Goal: Find specific page/section: Find specific page/section

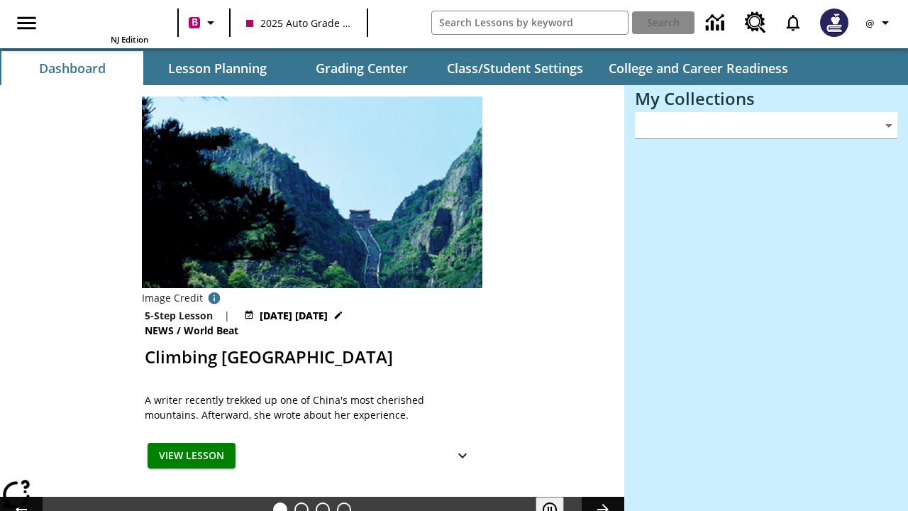
type input "-1"
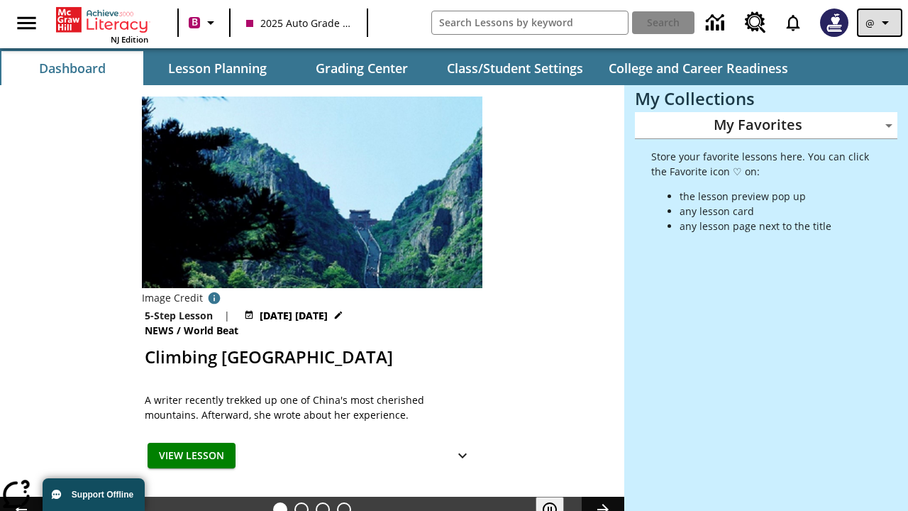
click at [879, 23] on icon "Profile/Settings" at bounding box center [885, 22] width 17 height 17
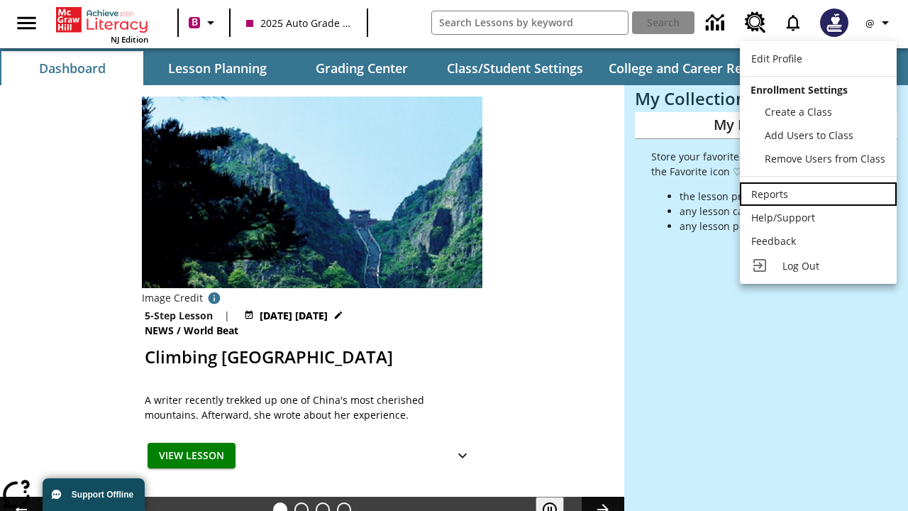
click at [818, 194] on div "Reports" at bounding box center [818, 194] width 134 height 15
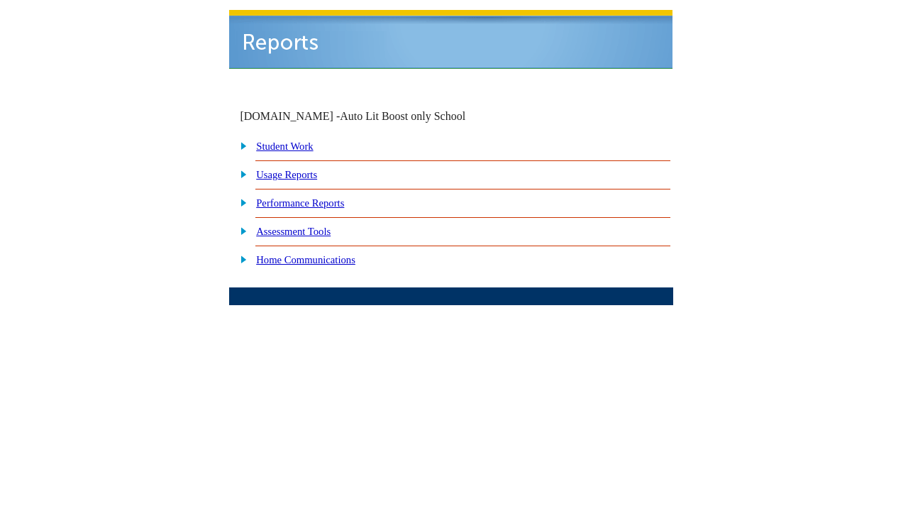
click at [316, 209] on link "Performance Reports" at bounding box center [300, 202] width 88 height 11
